Goal: Task Accomplishment & Management: Manage account settings

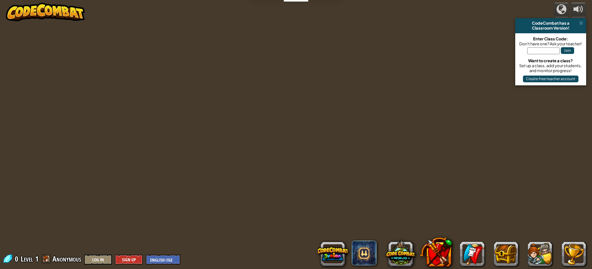
click at [63, 11] on img at bounding box center [45, 12] width 79 height 18
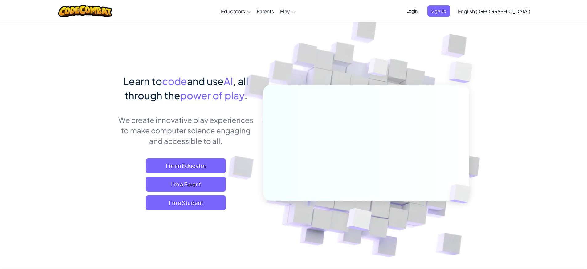
click at [421, 13] on span "Login" at bounding box center [412, 10] width 18 height 11
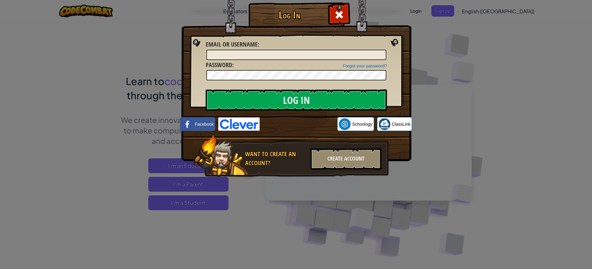
click at [245, 120] on img at bounding box center [238, 123] width 41 height 13
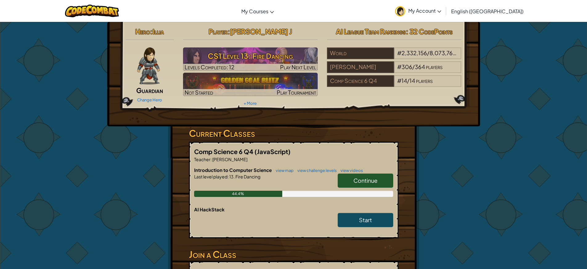
drag, startPoint x: 454, startPoint y: 5, endPoint x: 455, endPoint y: 8, distance: 3.1
click at [445, 5] on link "My Account" at bounding box center [418, 10] width 52 height 19
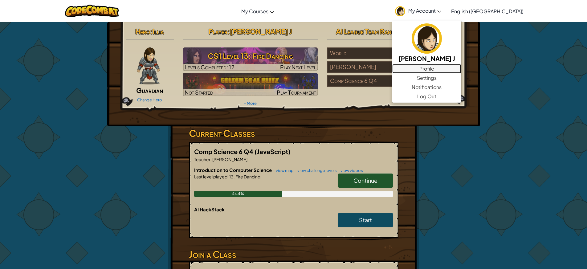
click at [456, 67] on link "Profile" at bounding box center [427, 68] width 69 height 9
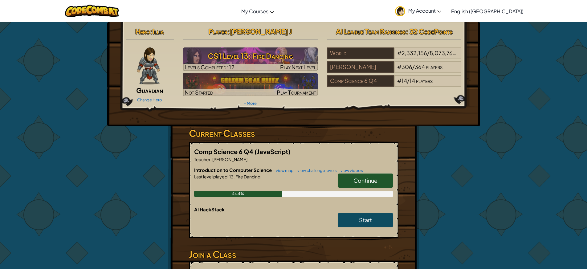
click at [405, 11] on img at bounding box center [400, 11] width 10 height 10
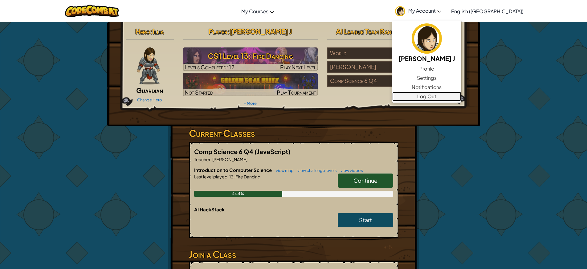
click at [448, 97] on link "Log Out" at bounding box center [427, 96] width 69 height 9
